Goal: Task Accomplishment & Management: Complete application form

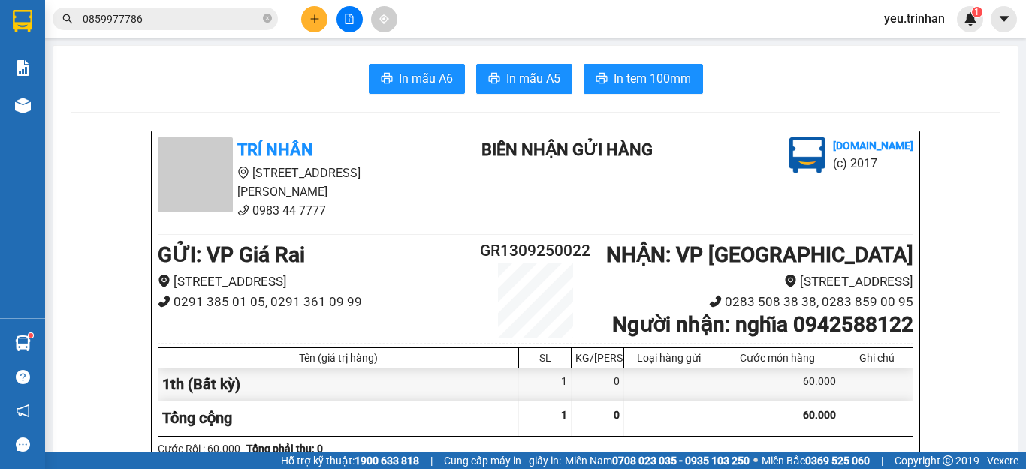
scroll to position [87, 0]
click at [316, 23] on icon "plus" at bounding box center [314, 19] width 11 height 11
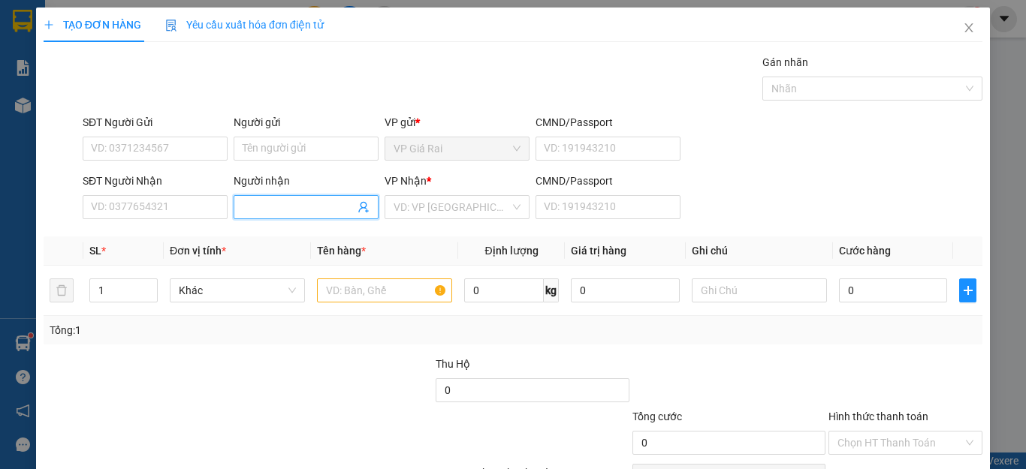
click at [264, 208] on input "Người nhận" at bounding box center [299, 207] width 112 height 17
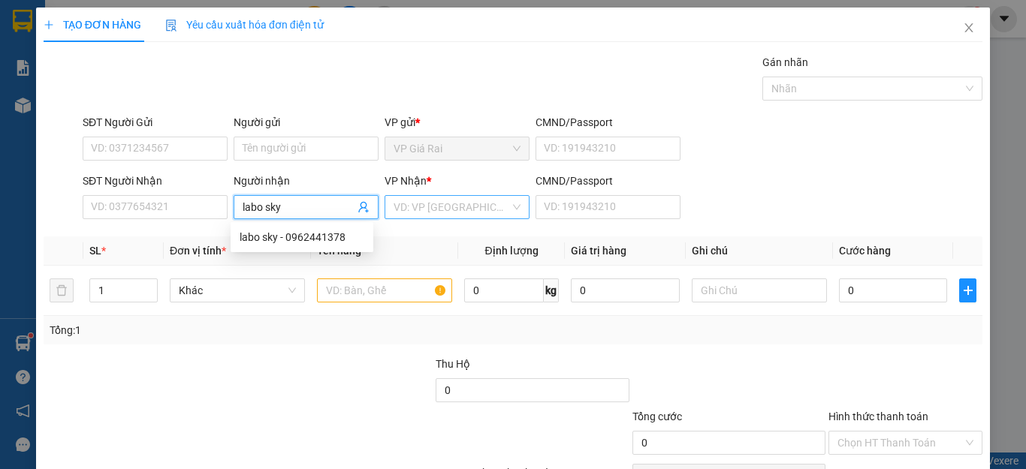
type input "labo sky"
click at [419, 200] on input "search" at bounding box center [451, 207] width 116 height 23
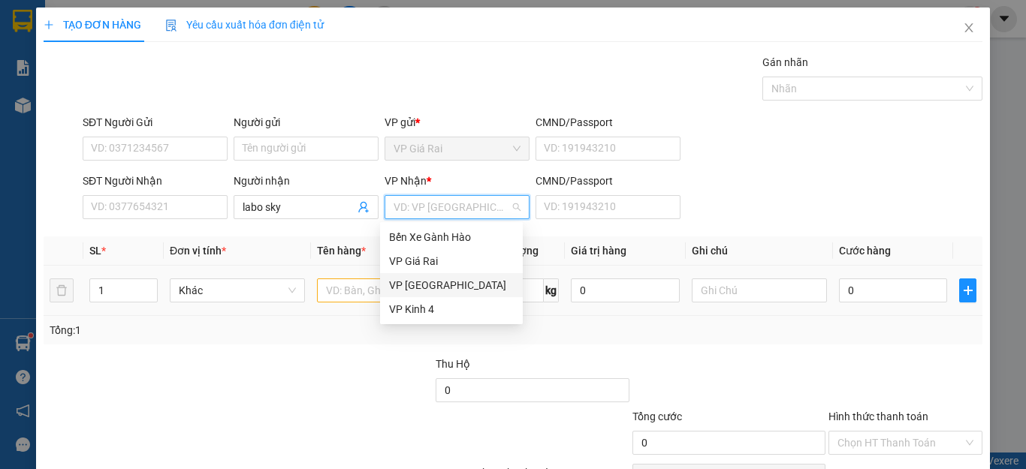
click at [421, 287] on div "VP [GEOGRAPHIC_DATA]" at bounding box center [451, 285] width 125 height 17
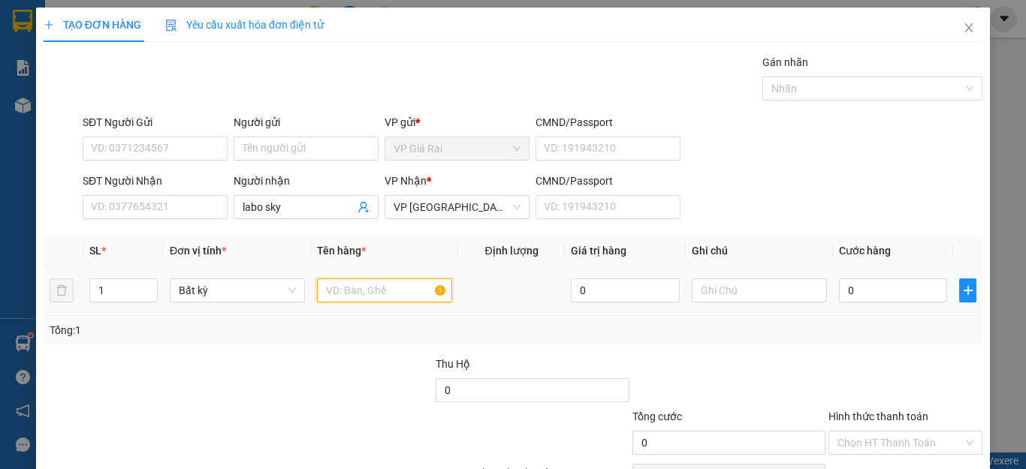
click at [360, 288] on input "text" at bounding box center [384, 291] width 135 height 24
type input "rang"
click at [888, 291] on input "0" at bounding box center [893, 291] width 108 height 24
type input "2"
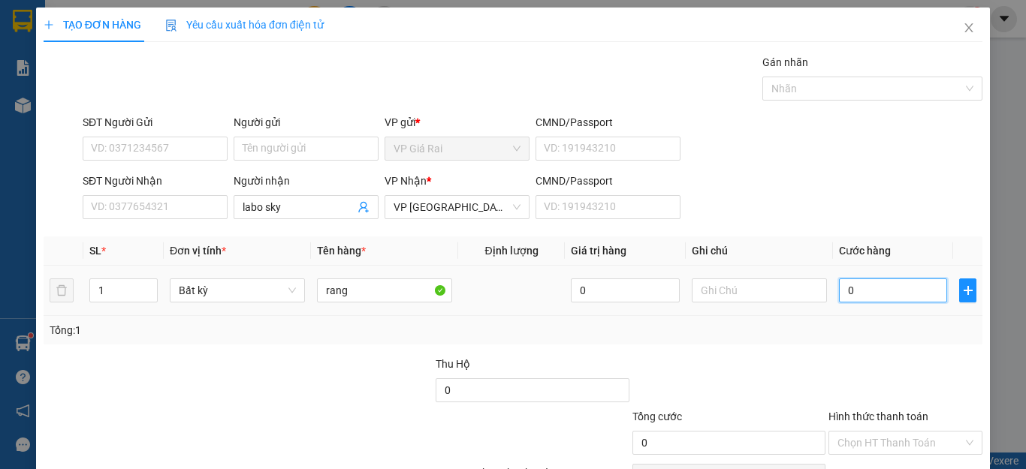
type input "2"
type input "20"
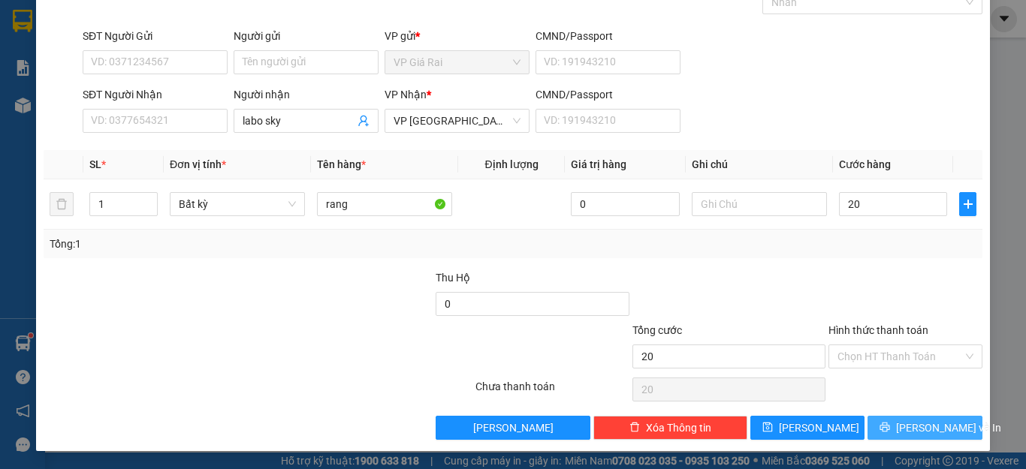
type input "20.000"
click at [902, 420] on span "[PERSON_NAME] và In" at bounding box center [948, 428] width 105 height 17
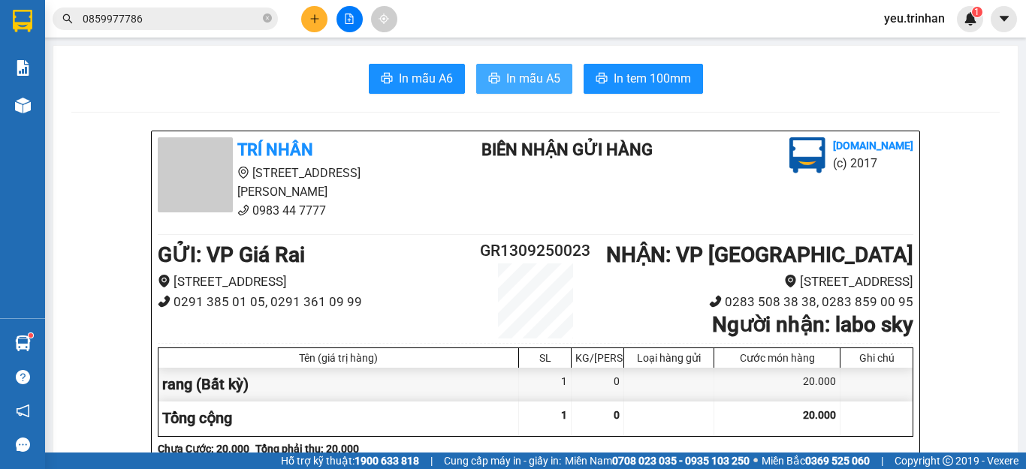
click at [524, 75] on span "In mẫu A5" at bounding box center [533, 78] width 54 height 19
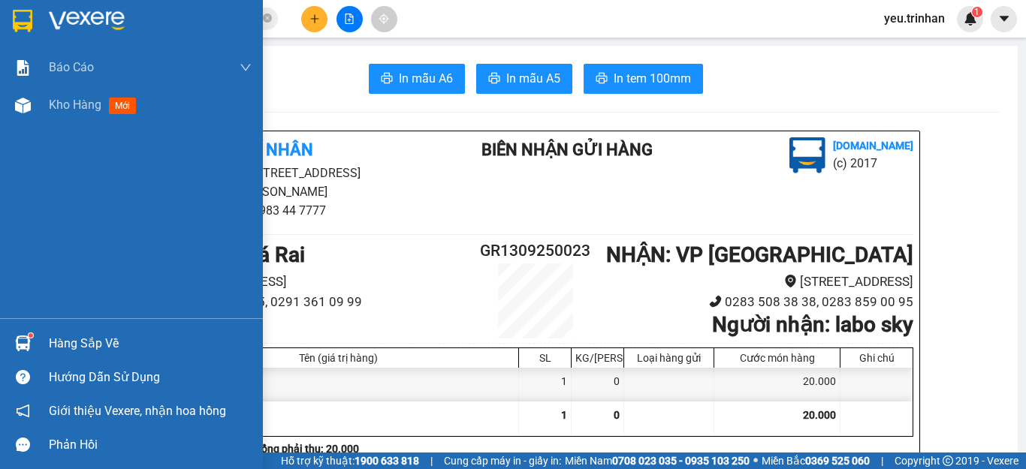
click at [17, 17] on img at bounding box center [23, 21] width 20 height 23
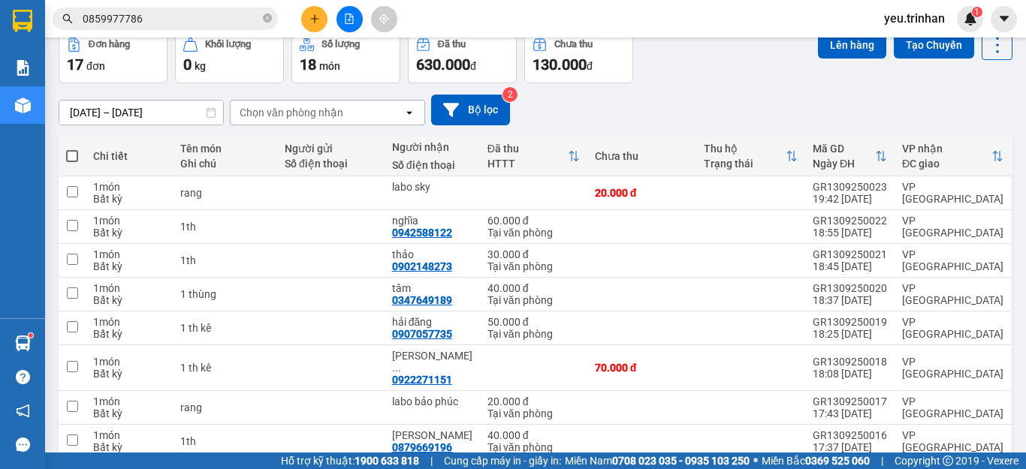
scroll to position [150, 0]
